Goal: Book appointment/travel/reservation

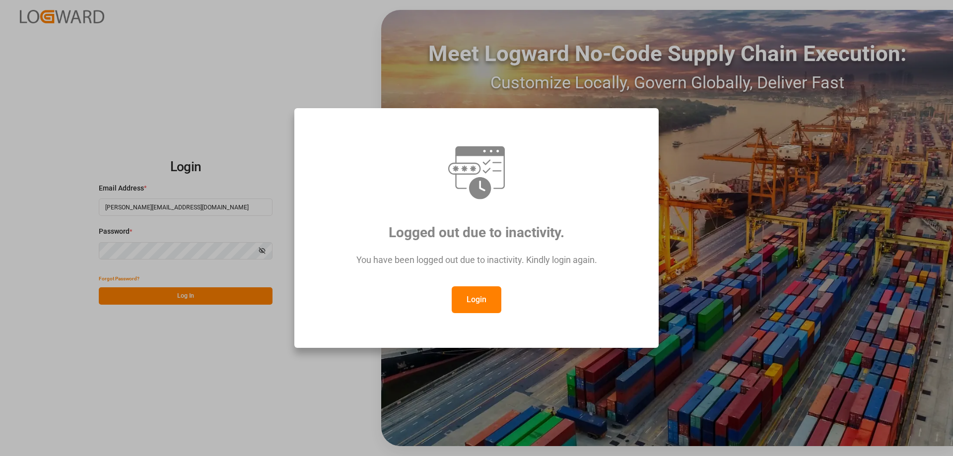
click at [478, 292] on button "Login" at bounding box center [476, 299] width 50 height 27
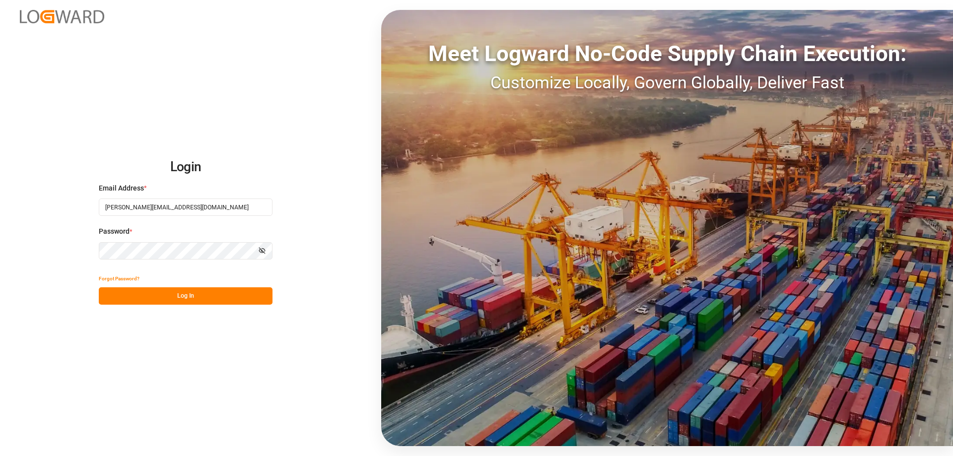
click at [192, 296] on button "Log In" at bounding box center [186, 295] width 174 height 17
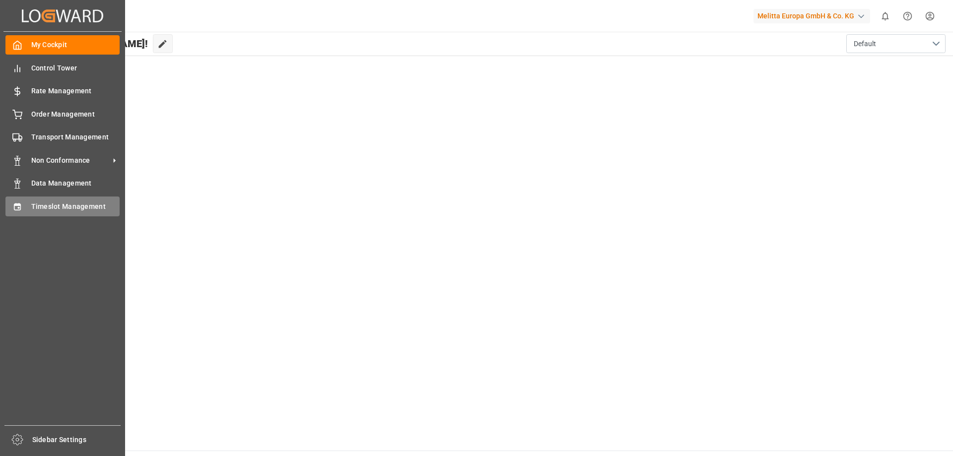
click at [26, 212] on div "Timeslot Management Timeslot Management" at bounding box center [62, 205] width 114 height 19
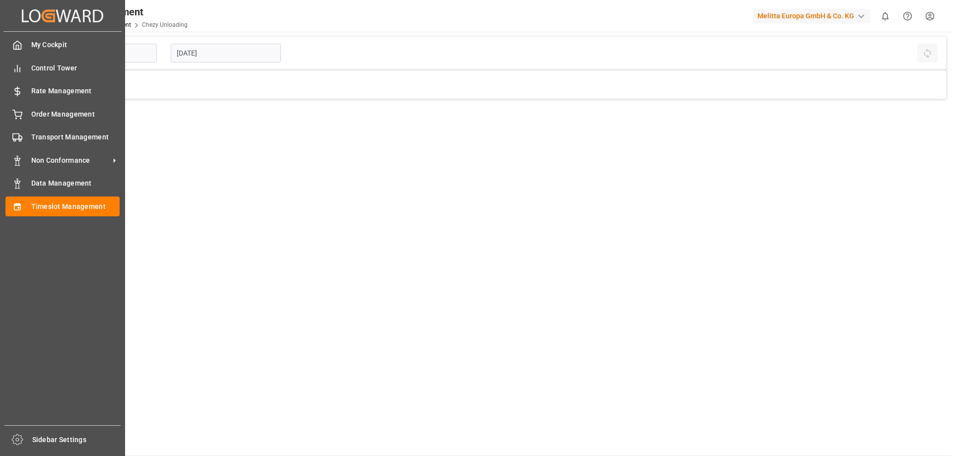
type input "Chezy Unloading"
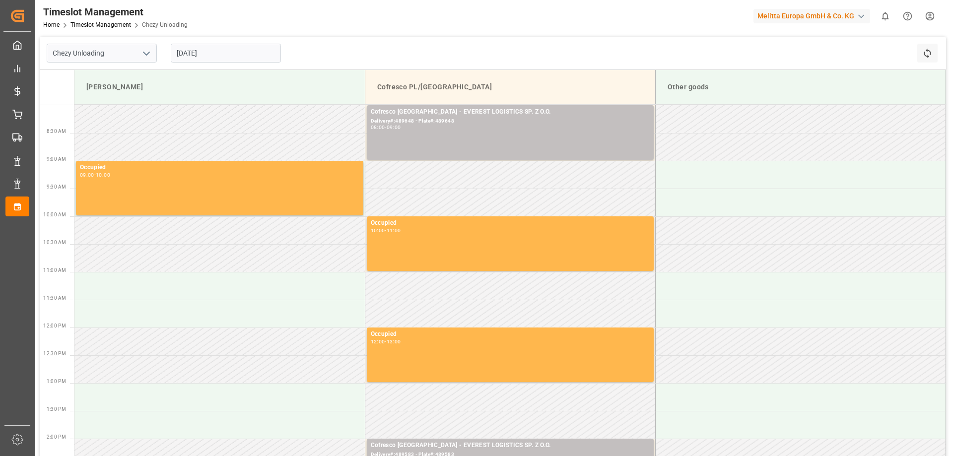
click at [195, 54] on input "[DATE]" at bounding box center [226, 53] width 110 height 19
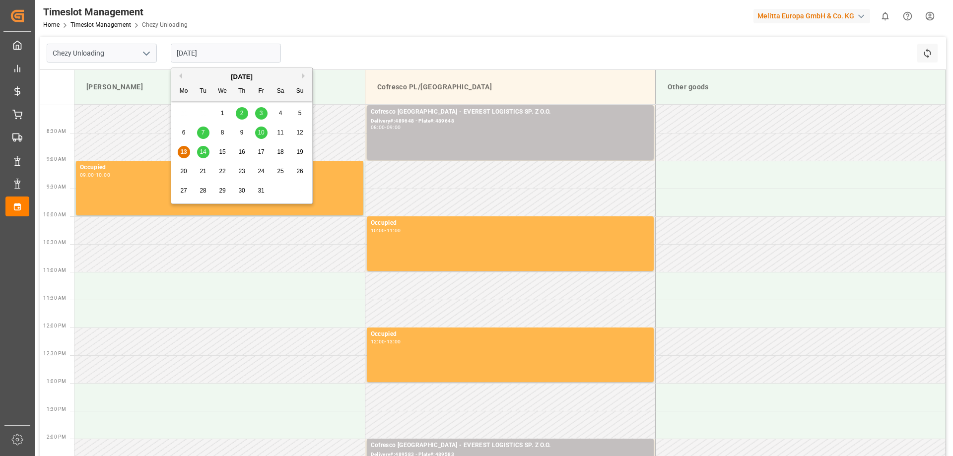
click at [199, 153] on div "14" at bounding box center [203, 152] width 12 height 12
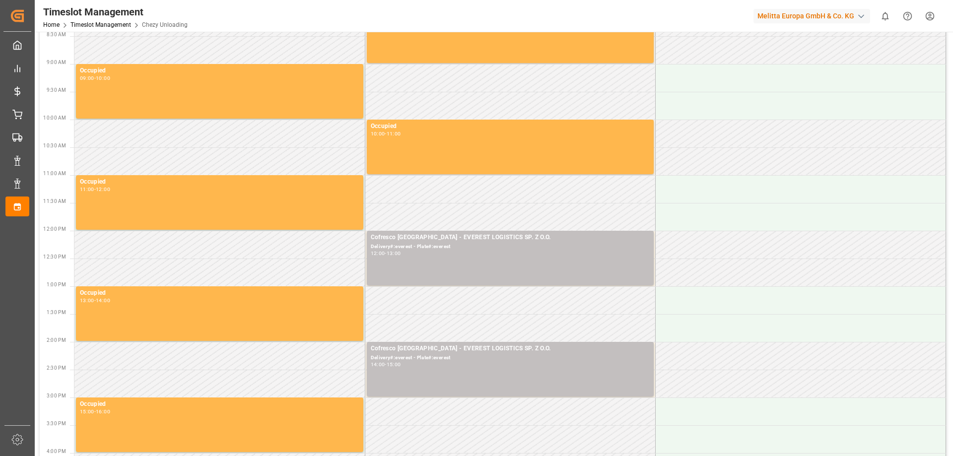
scroll to position [99, 0]
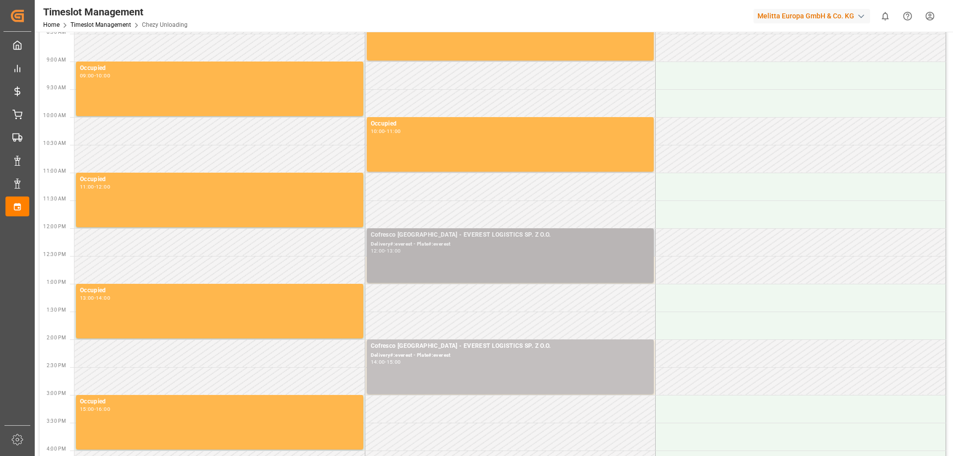
click at [416, 263] on div "Cofresco [GEOGRAPHIC_DATA] - EVEREST LOGISTICS SP. Z O.O. Delivery#:everest - P…" at bounding box center [510, 255] width 279 height 51
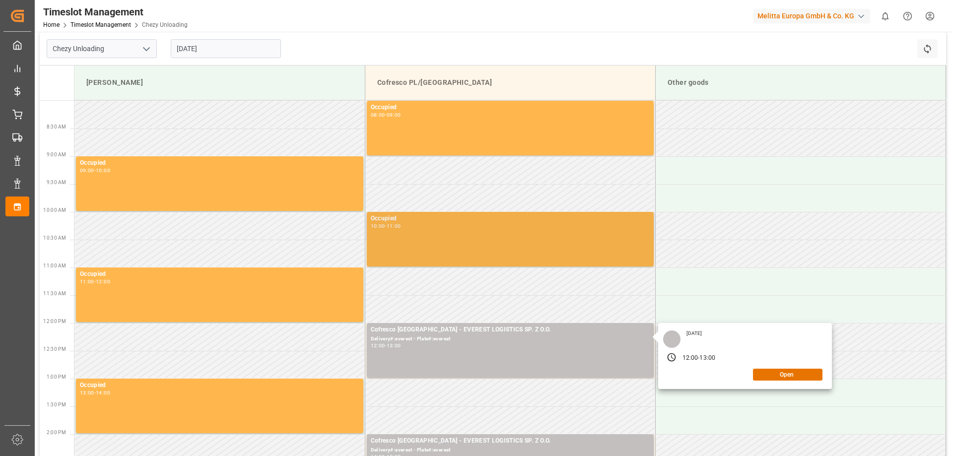
scroll to position [0, 0]
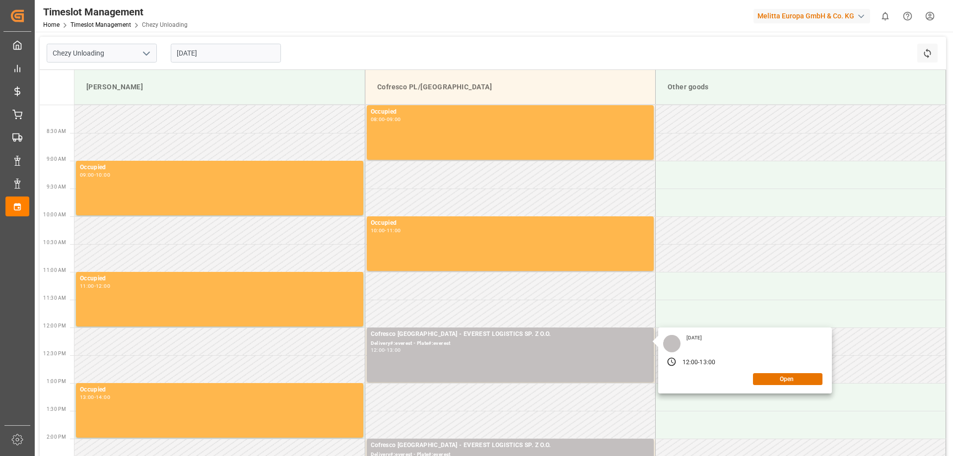
click at [247, 59] on input "[DATE]" at bounding box center [226, 53] width 110 height 19
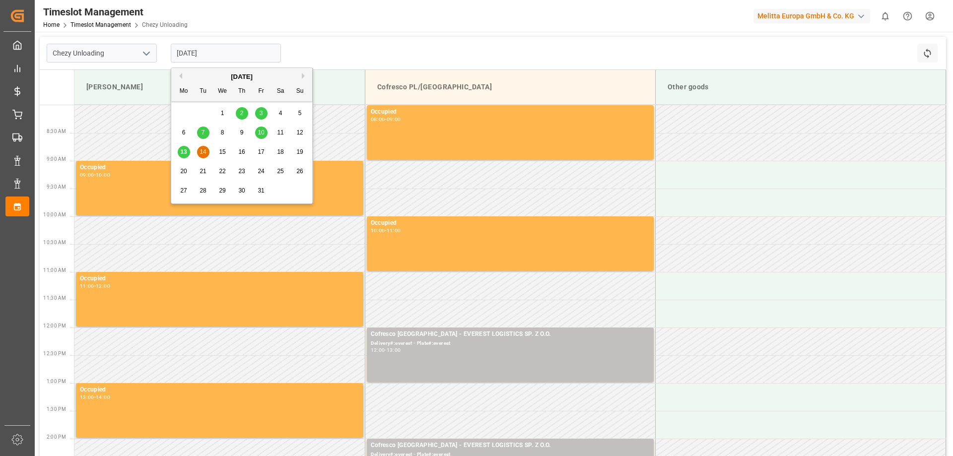
click at [225, 149] on span "15" at bounding box center [222, 151] width 6 height 7
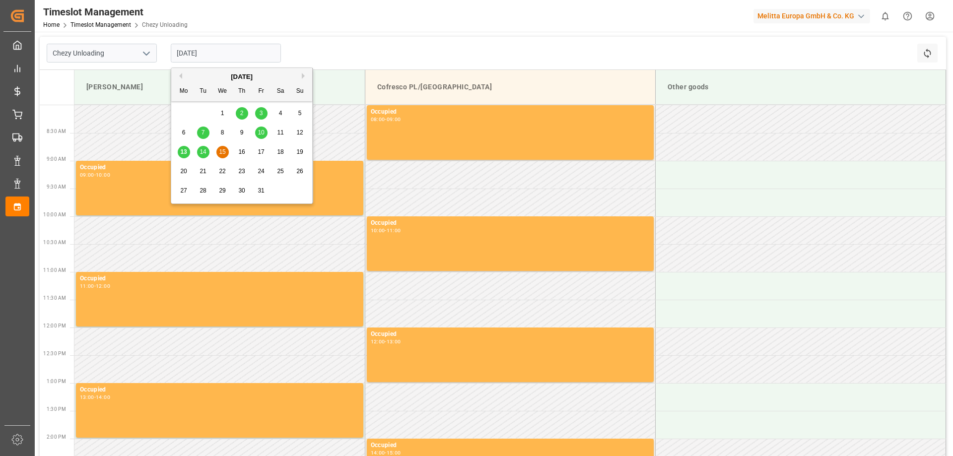
click at [219, 49] on input "[DATE]" at bounding box center [226, 53] width 110 height 19
click at [240, 150] on span "16" at bounding box center [241, 151] width 6 height 7
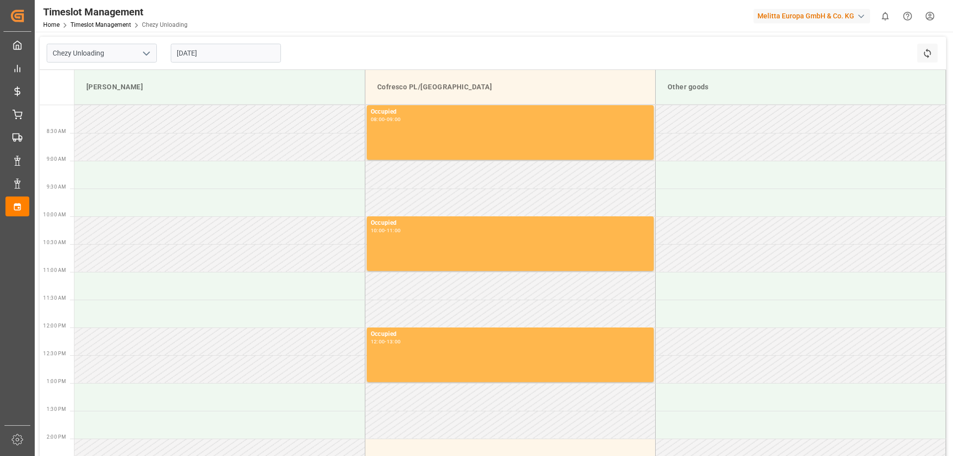
click at [235, 55] on input "[DATE]" at bounding box center [226, 53] width 110 height 19
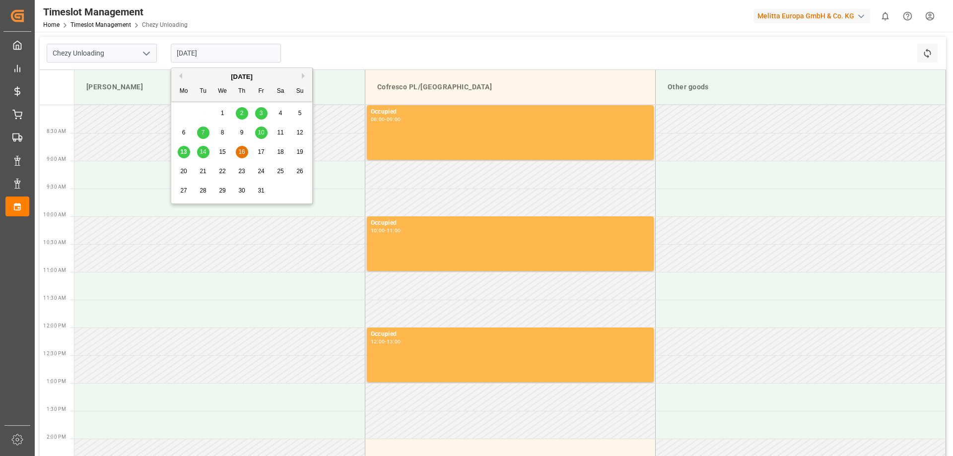
click at [258, 151] on span "17" at bounding box center [261, 151] width 6 height 7
type input "[DATE]"
